Goal: Navigation & Orientation: Find specific page/section

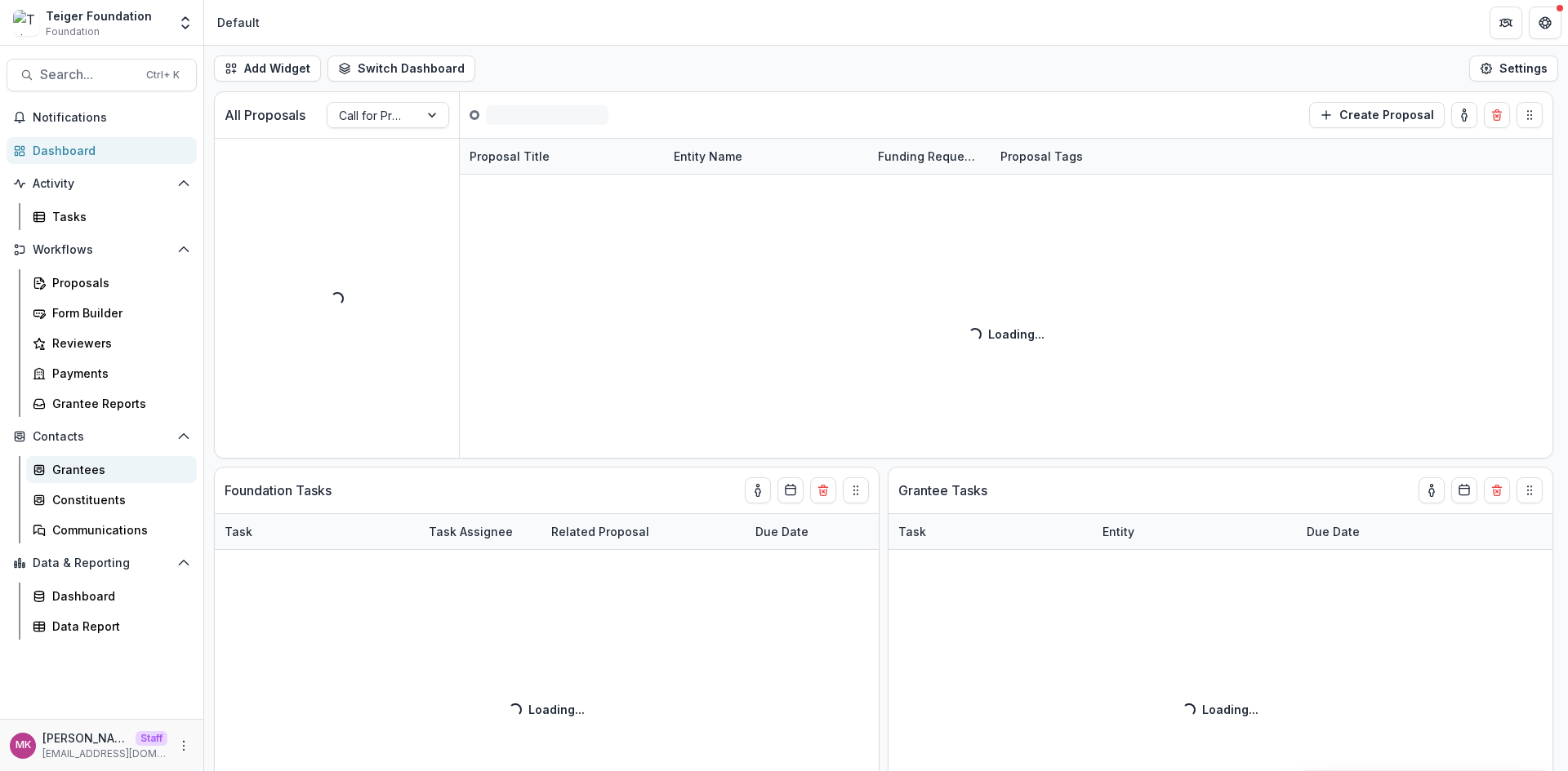
click at [76, 473] on div "Grantees" at bounding box center [118, 469] width 132 height 17
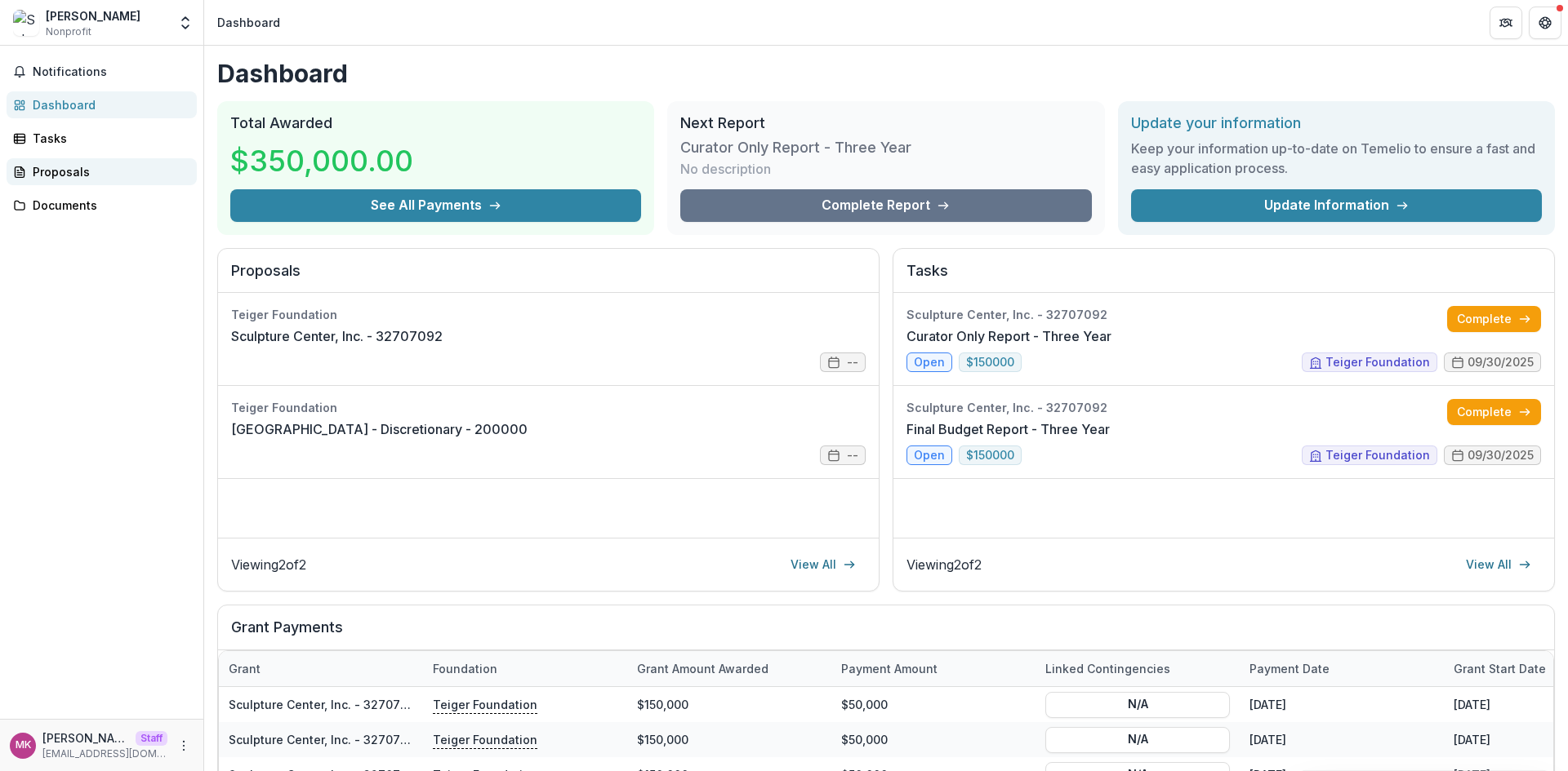
click at [77, 177] on div "Proposals" at bounding box center [107, 171] width 151 height 17
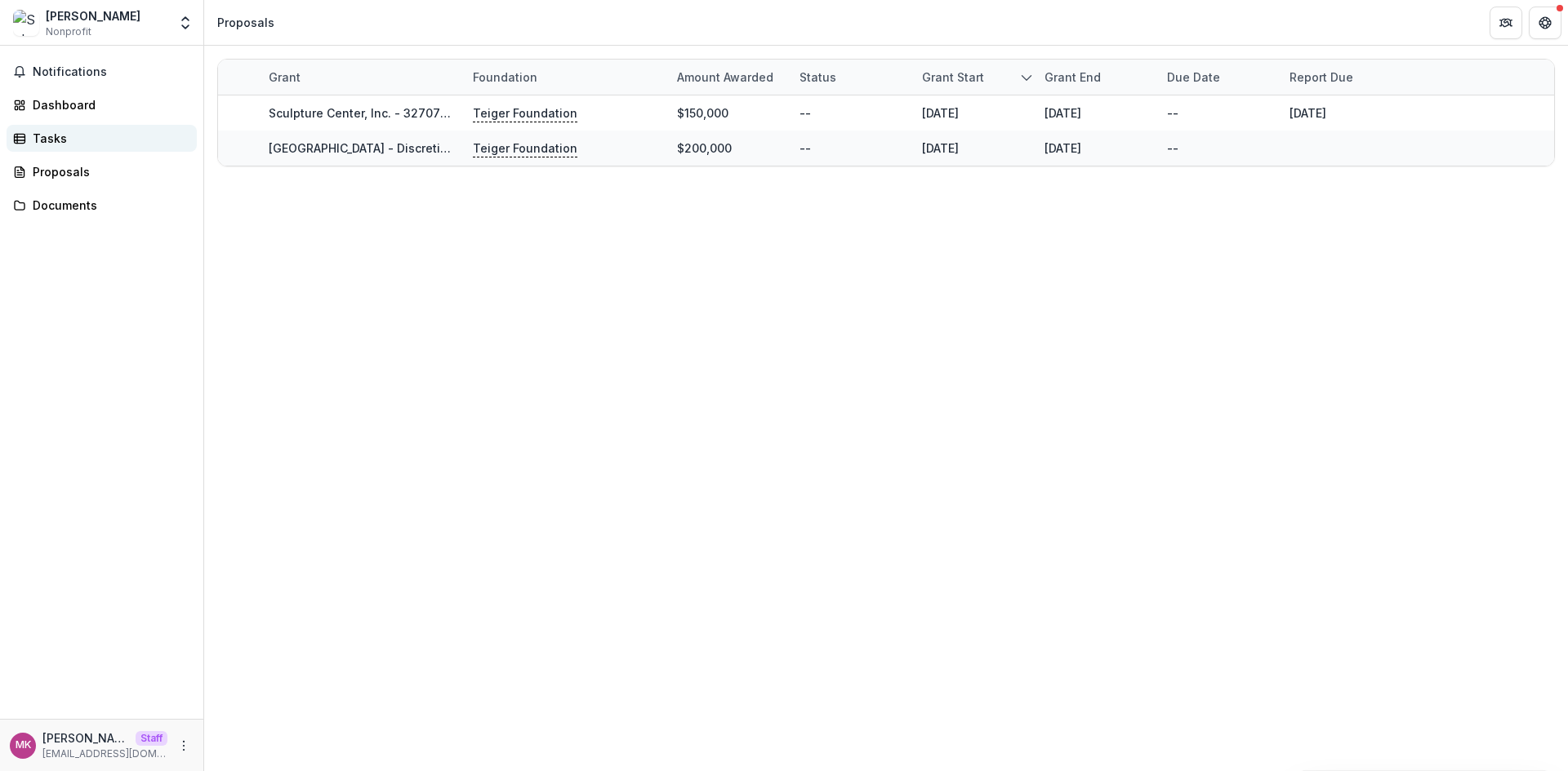
click at [78, 137] on div "Tasks" at bounding box center [107, 138] width 151 height 17
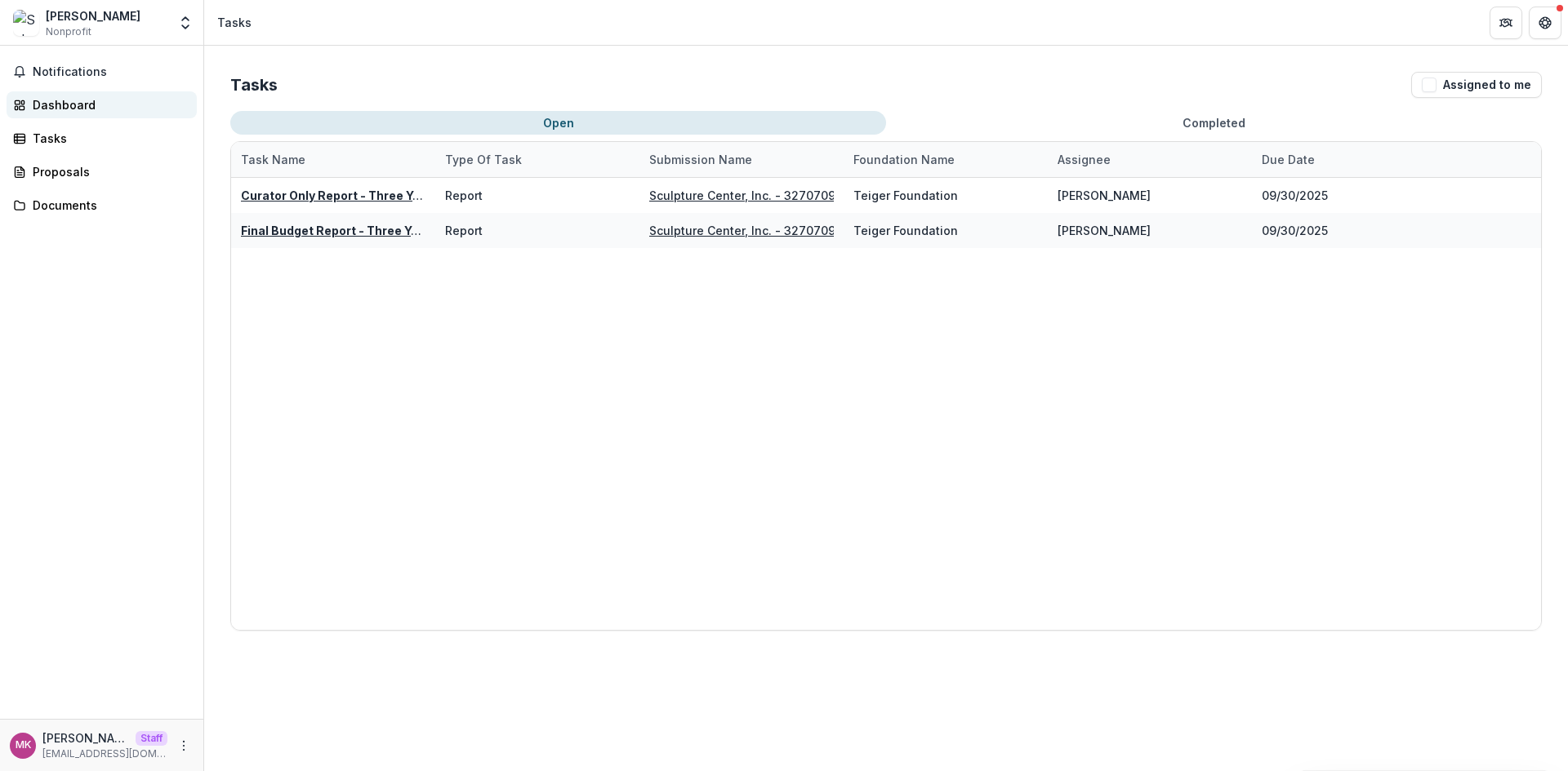
click at [72, 97] on div "Dashboard" at bounding box center [107, 105] width 151 height 17
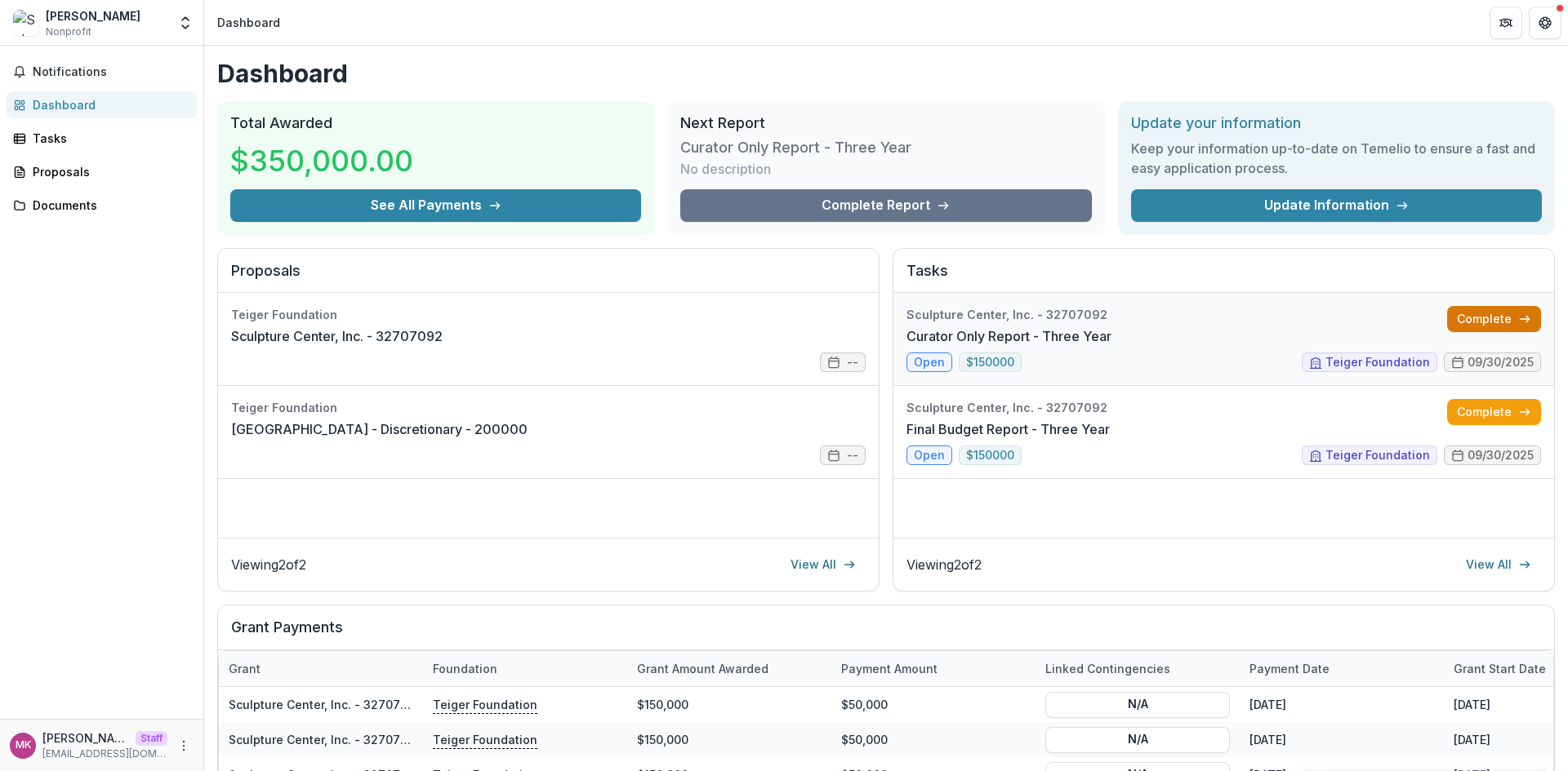
click at [1469, 311] on link "Complete" at bounding box center [1494, 318] width 94 height 26
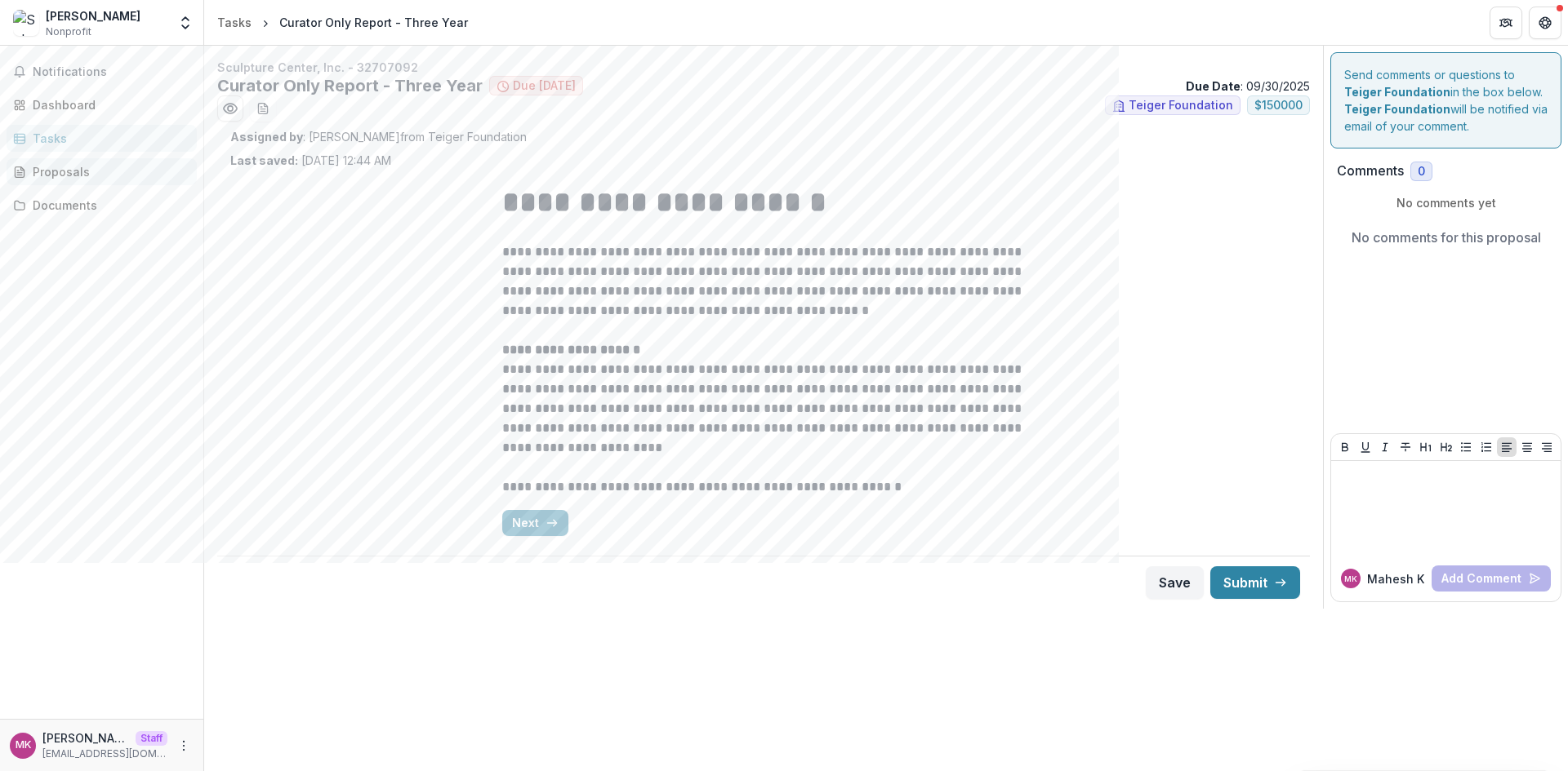
click at [133, 179] on div "Proposals" at bounding box center [107, 171] width 151 height 17
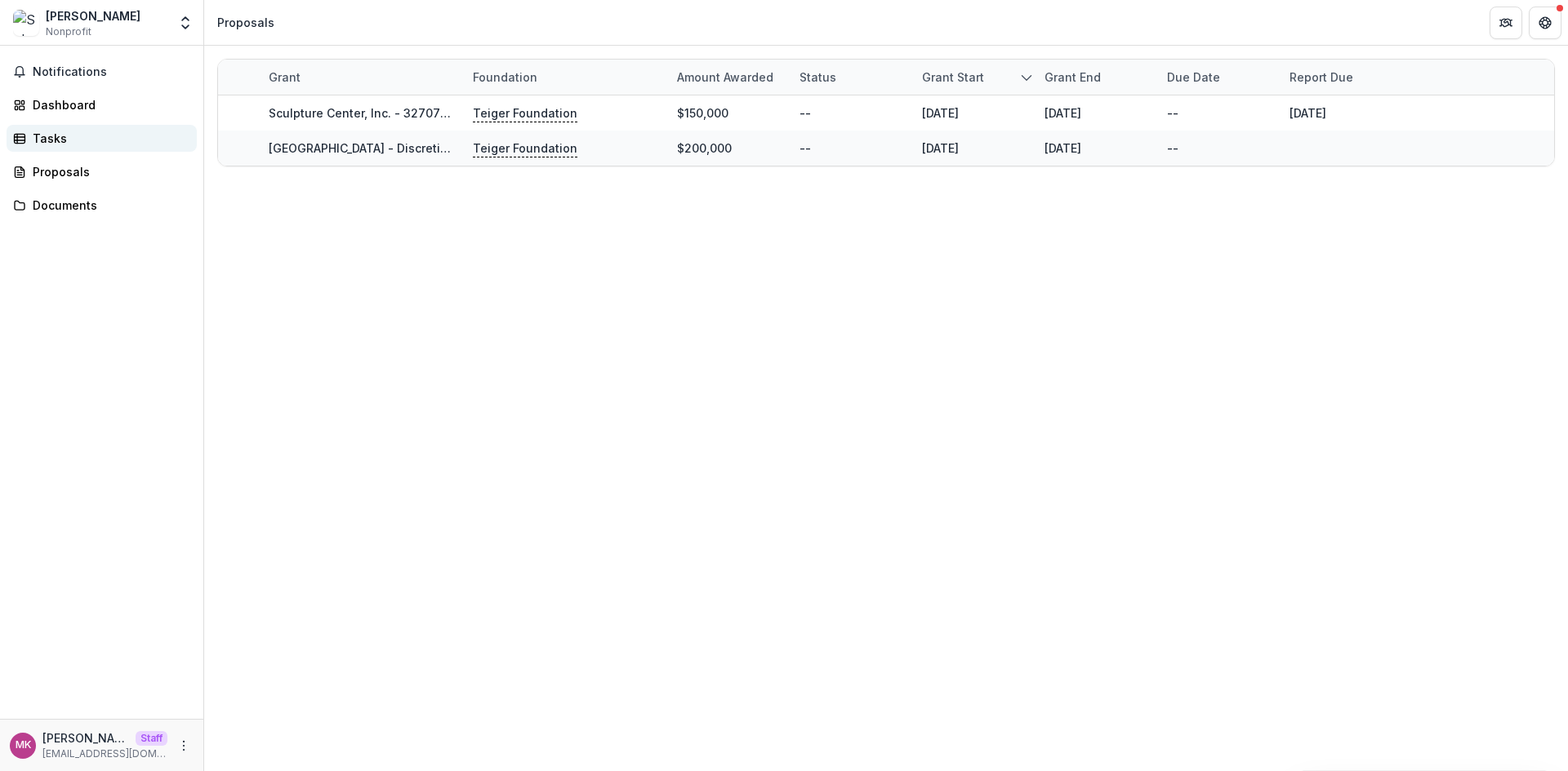
click at [97, 142] on div "Tasks" at bounding box center [107, 138] width 151 height 17
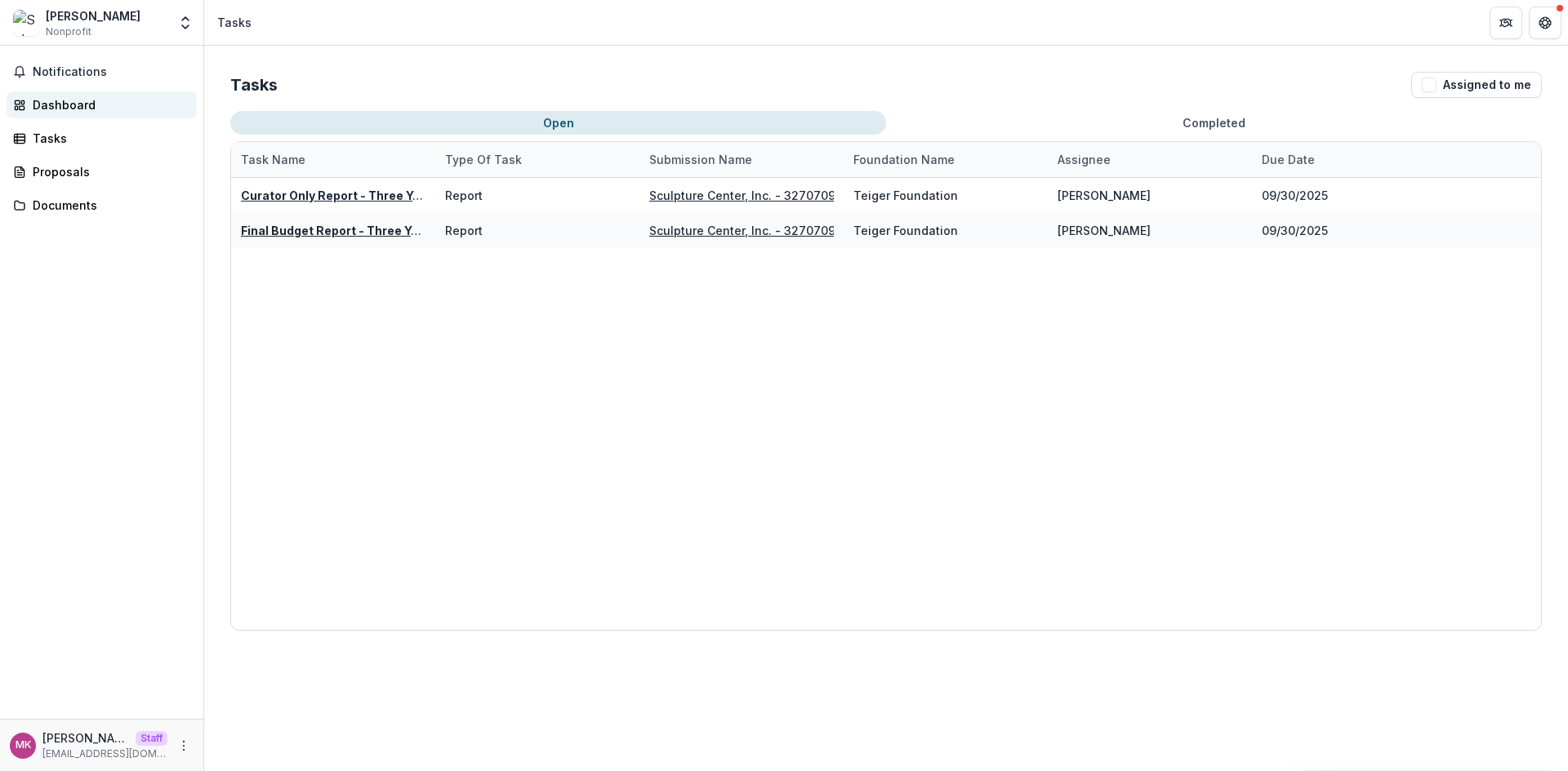
click at [93, 101] on div "Dashboard" at bounding box center [107, 105] width 151 height 17
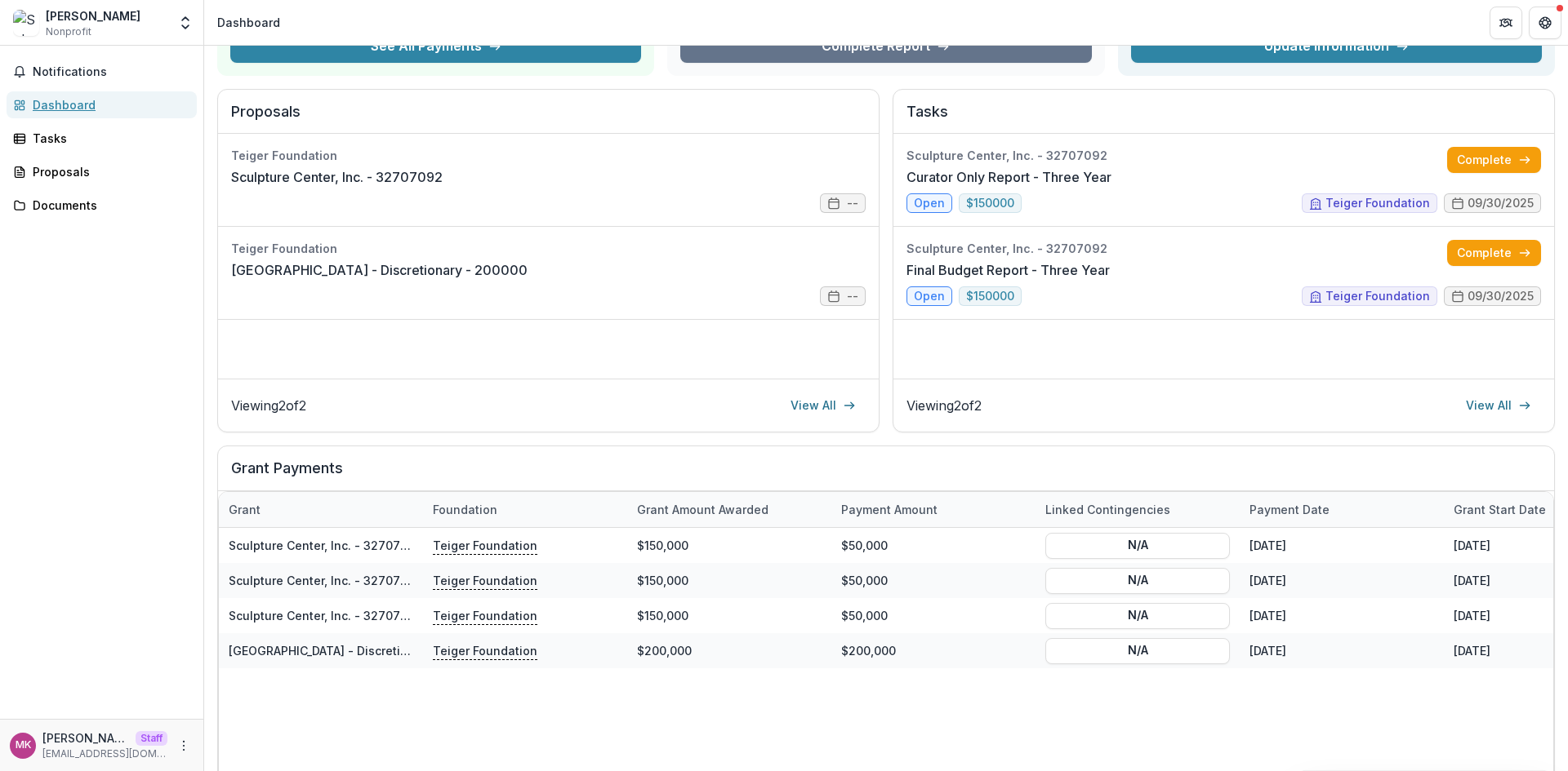
scroll to position [163, 0]
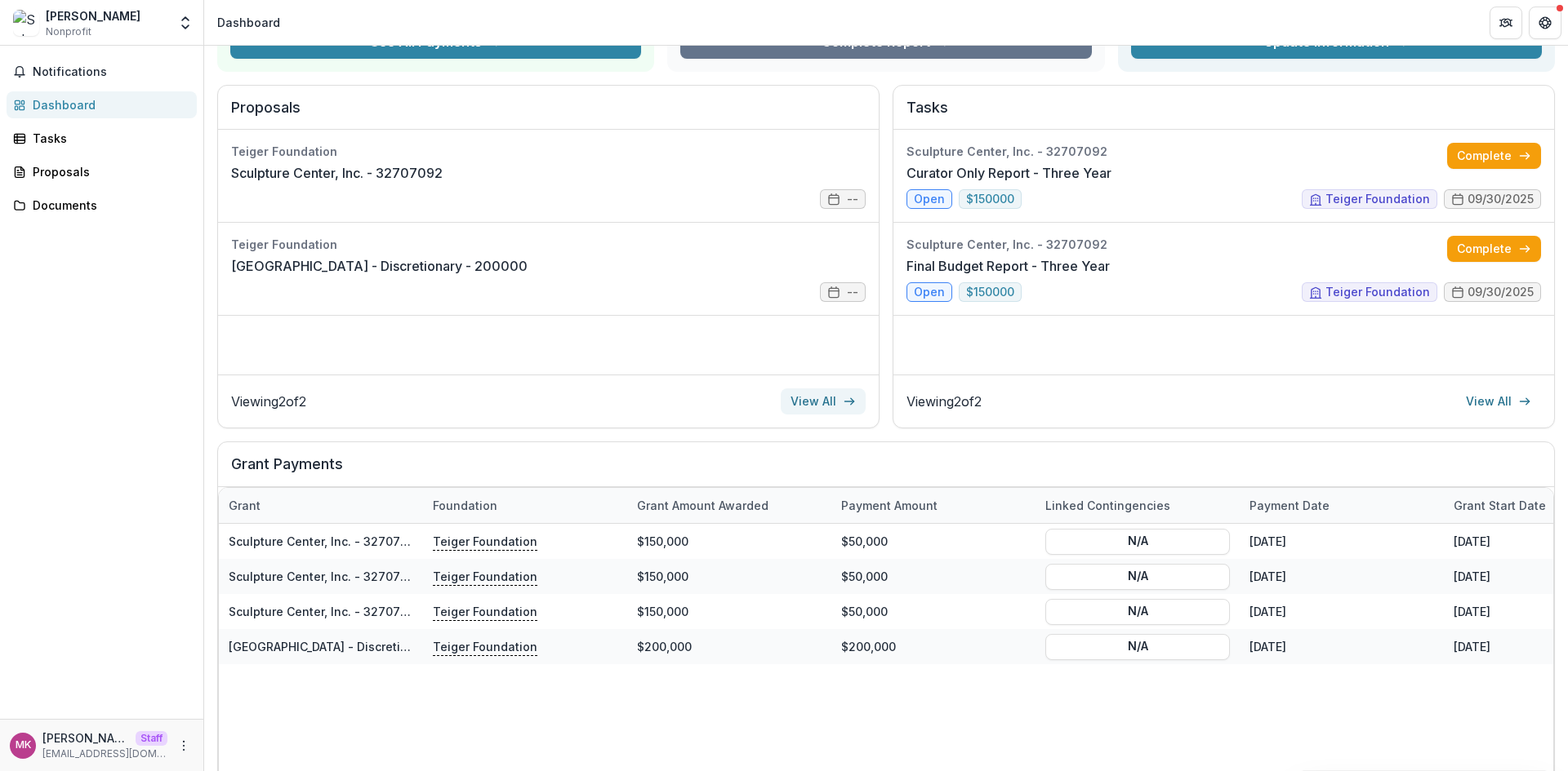
click at [813, 391] on link "View All" at bounding box center [823, 401] width 85 height 26
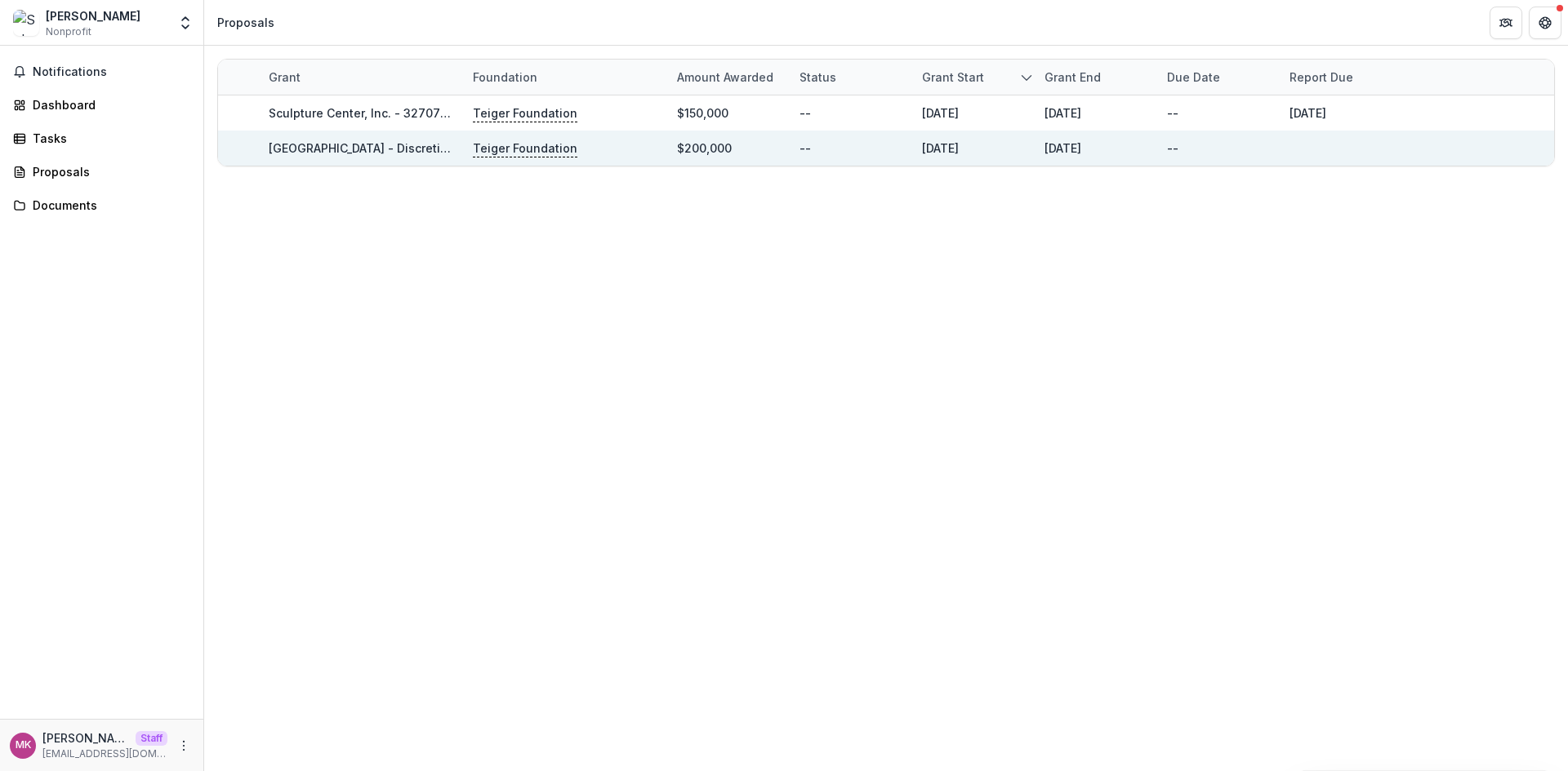
click at [401, 145] on link "Carnegie Museum of Art - Discretionary - 200000" at bounding box center [399, 148] width 261 height 14
click at [386, 145] on link "Carnegie Museum of Art - Discretionary - 200000" at bounding box center [399, 148] width 261 height 14
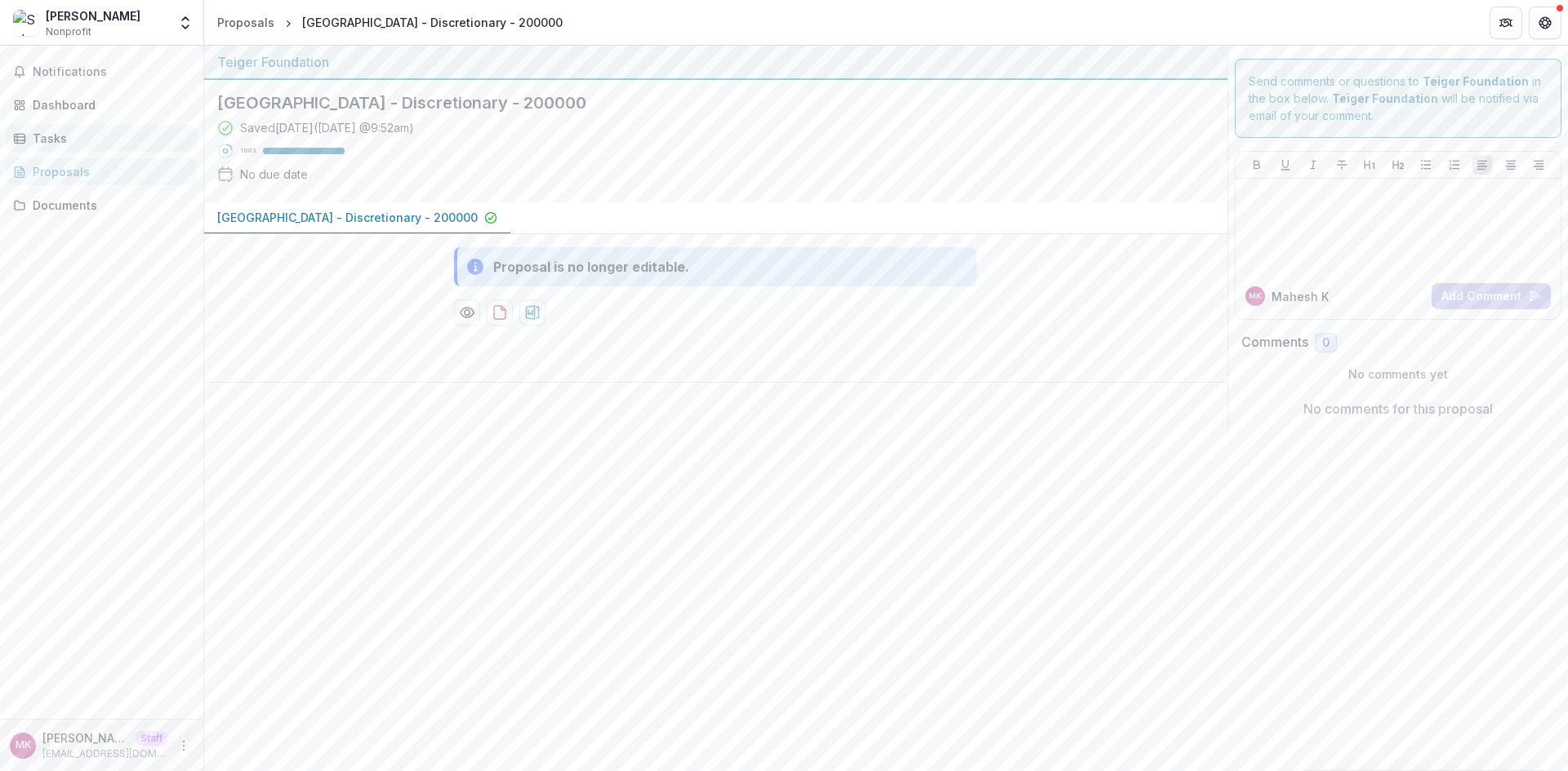
click at [74, 139] on div "Tasks" at bounding box center [107, 138] width 151 height 17
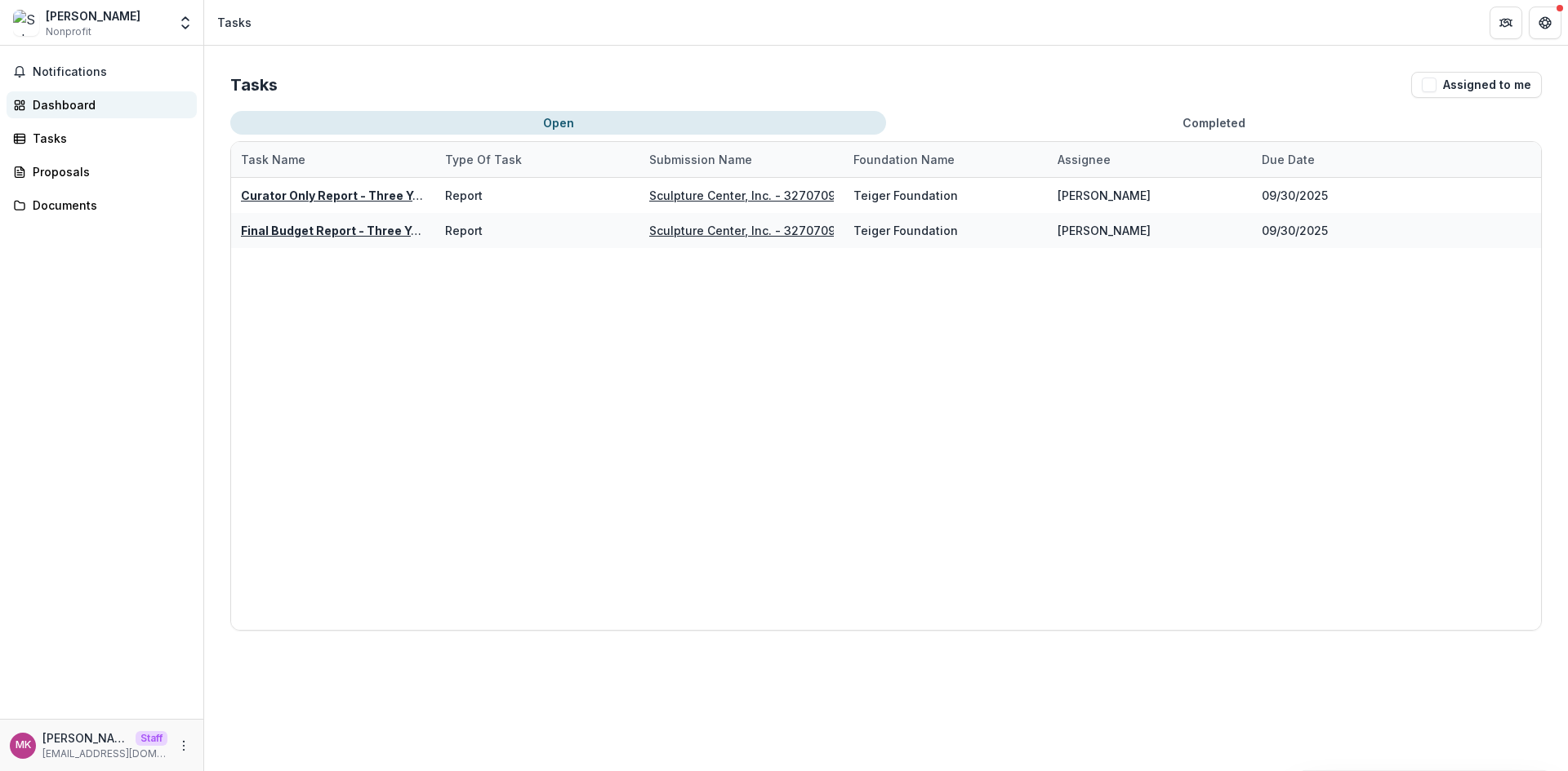
click at [76, 93] on link "Dashboard" at bounding box center [101, 105] width 190 height 27
